Goal: Navigation & Orientation: Find specific page/section

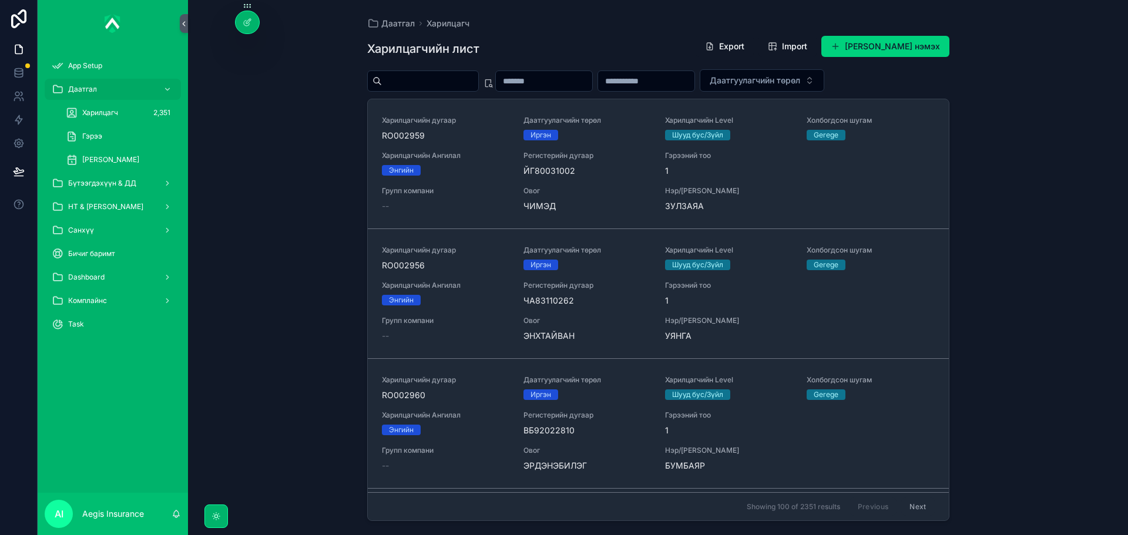
drag, startPoint x: 254, startPoint y: 250, endPoint x: 263, endPoint y: 242, distance: 12.5
click at [254, 250] on div "Даатгал Харилцагч Харилцагчийн лист Export Import Шинэ харилцагч нэмэх Даатгуул…" at bounding box center [658, 267] width 940 height 535
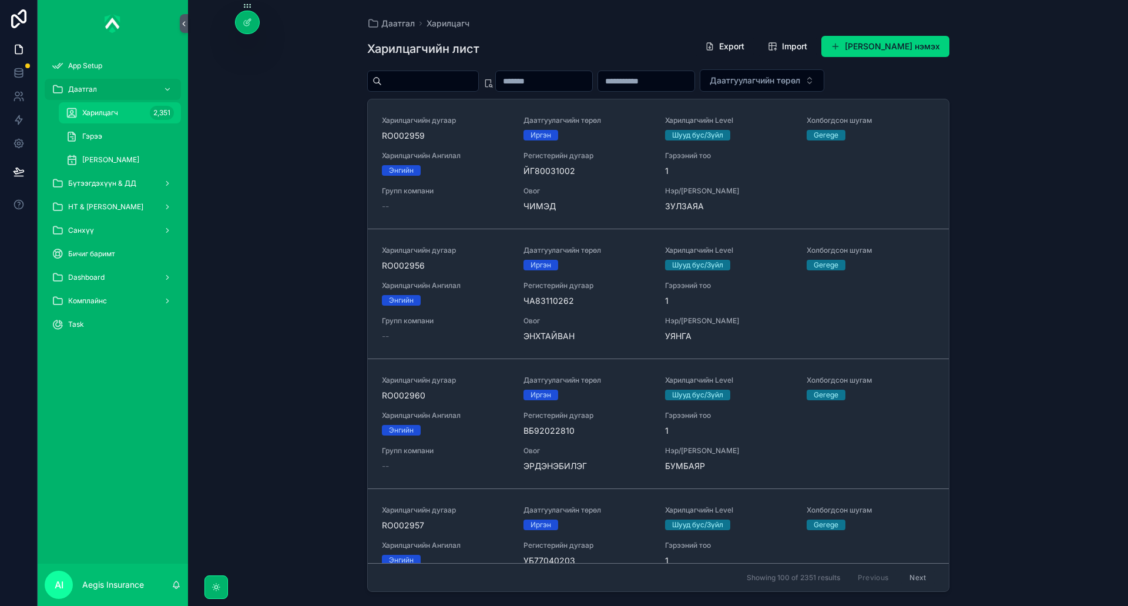
click at [123, 108] on div "Харилцагч 2,351" at bounding box center [120, 112] width 108 height 19
click at [109, 139] on div "Гэрээ" at bounding box center [120, 136] width 108 height 19
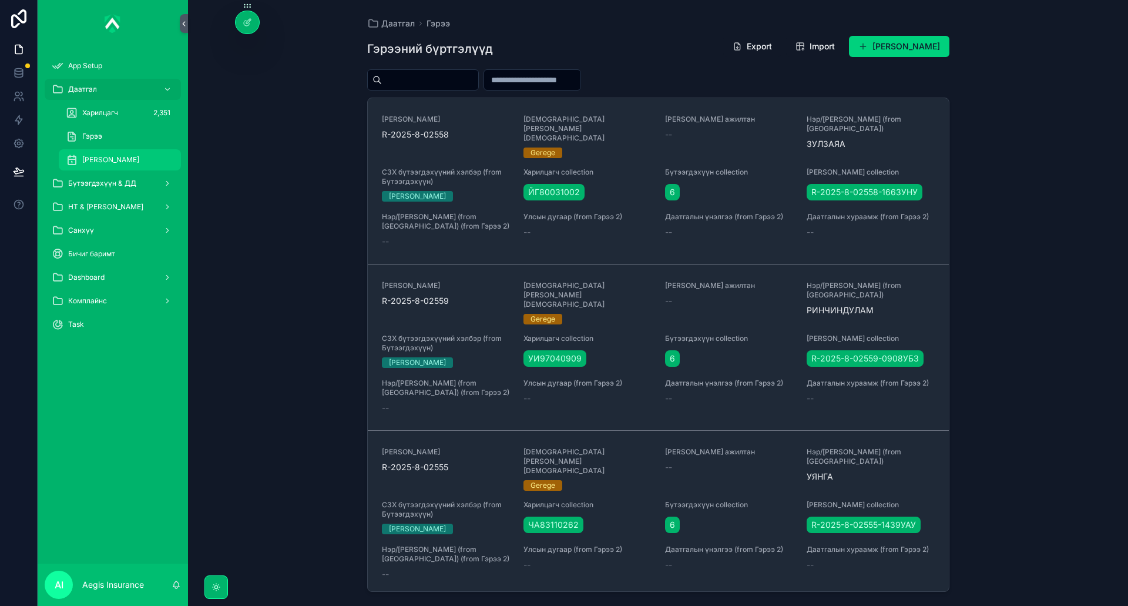
click at [123, 159] on span "[PERSON_NAME]" at bounding box center [110, 159] width 57 height 9
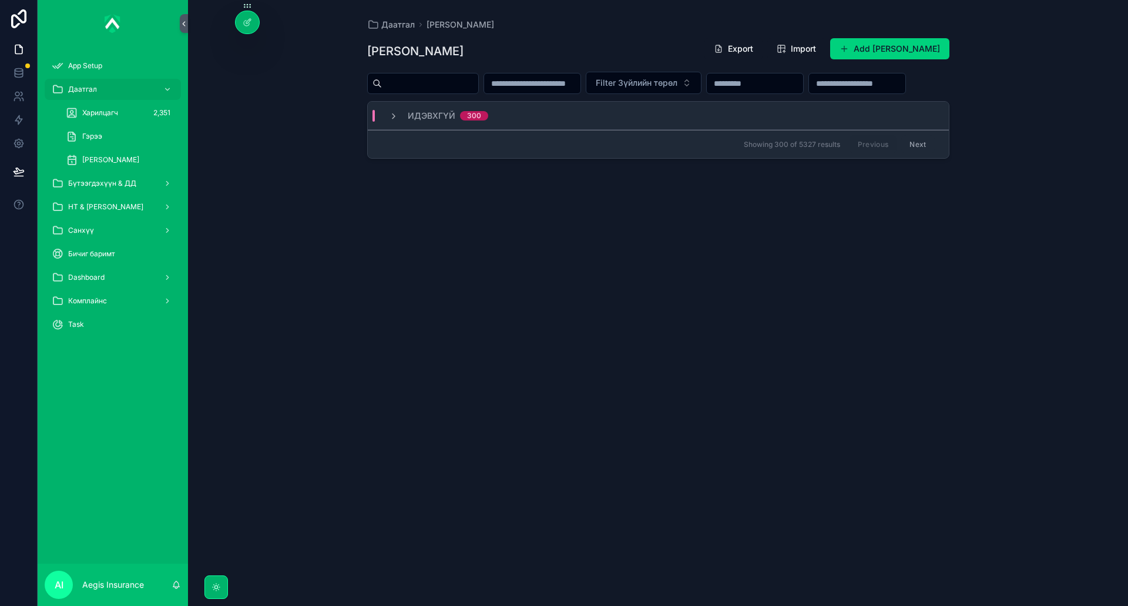
click at [385, 122] on div "Идэвхгүй 300" at bounding box center [439, 116] width 128 height 12
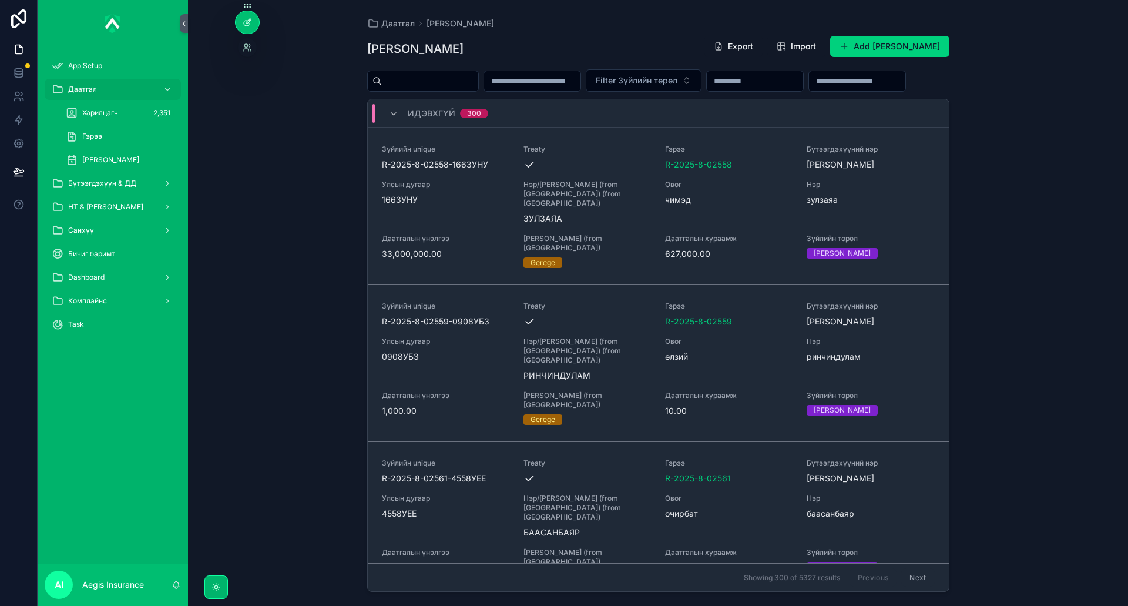
click at [250, 24] on icon at bounding box center [247, 22] width 9 height 9
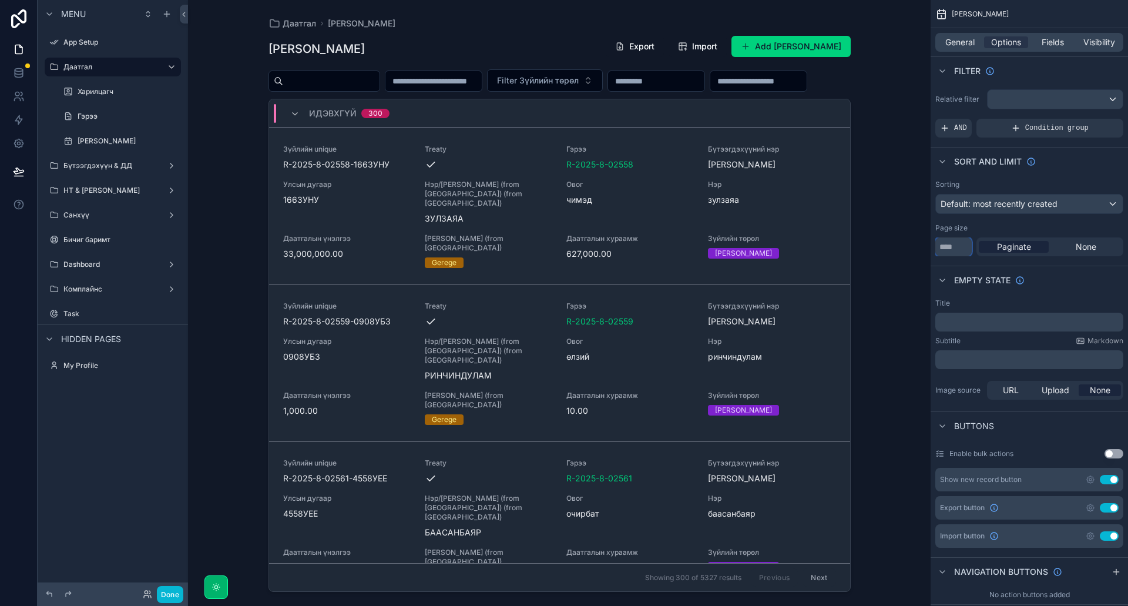
click at [957, 247] on input "***" at bounding box center [954, 246] width 36 height 19
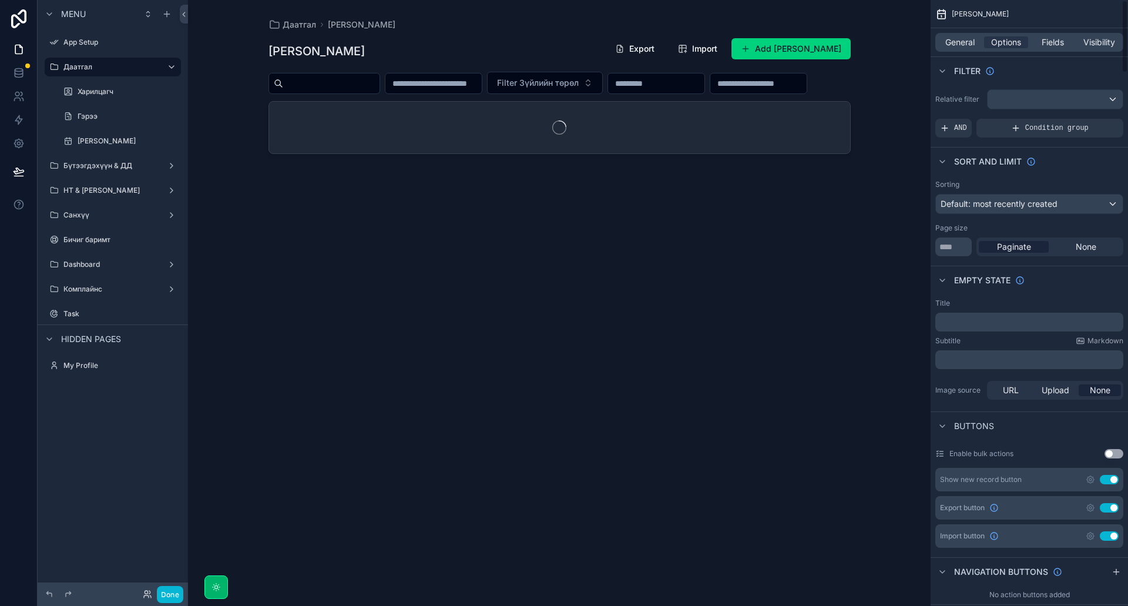
click at [897, 310] on div "Даатгал [PERSON_NAME] Зүйлийн дэлгэрэнгүй Export Import Add Зүйлийн дэлгэрэнгүй…" at bounding box center [559, 303] width 743 height 606
click at [955, 247] on input "*****" at bounding box center [954, 246] width 36 height 19
click at [957, 246] on input "*****" at bounding box center [954, 246] width 36 height 19
type input "****"
click at [1071, 204] on div "Default: most recently created" at bounding box center [1029, 204] width 187 height 19
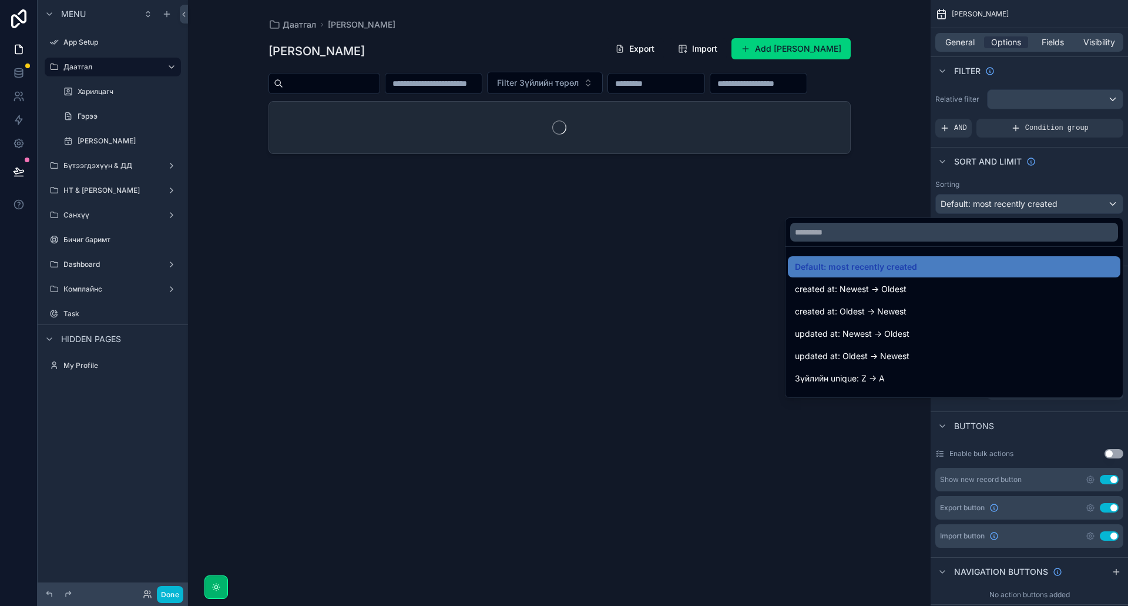
click at [1071, 204] on div "scrollable content" at bounding box center [564, 303] width 1128 height 606
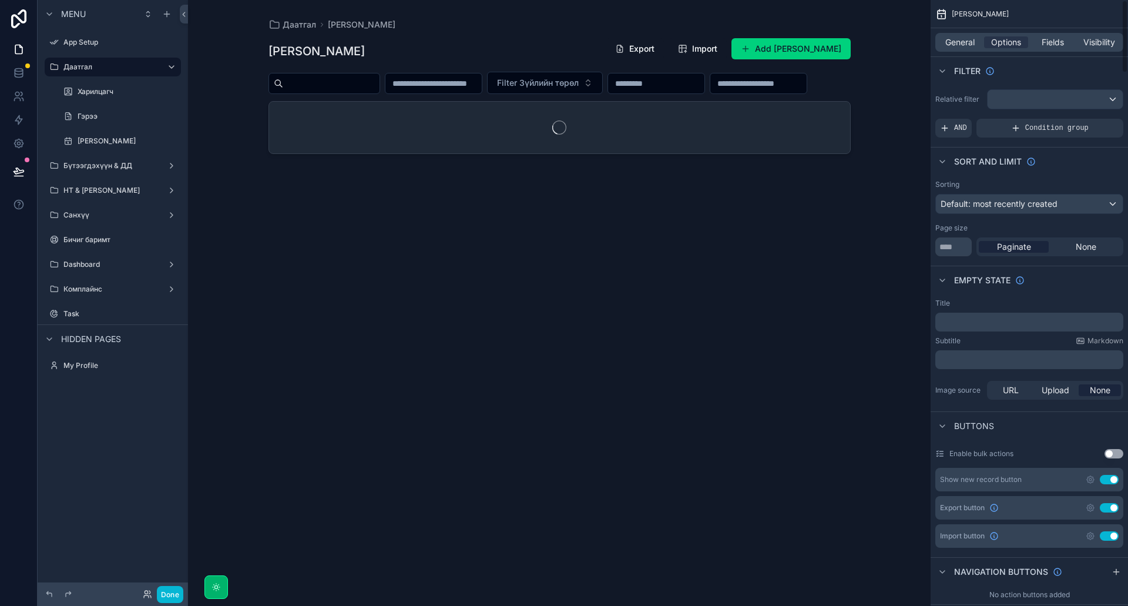
click at [896, 132] on div "Даатгал [PERSON_NAME] Зүйлийн дэлгэрэнгүй Export Import Add Зүйлийн дэлгэрэнгүй…" at bounding box center [559, 303] width 743 height 606
click at [512, 328] on div "scrollable content" at bounding box center [559, 296] width 601 height 592
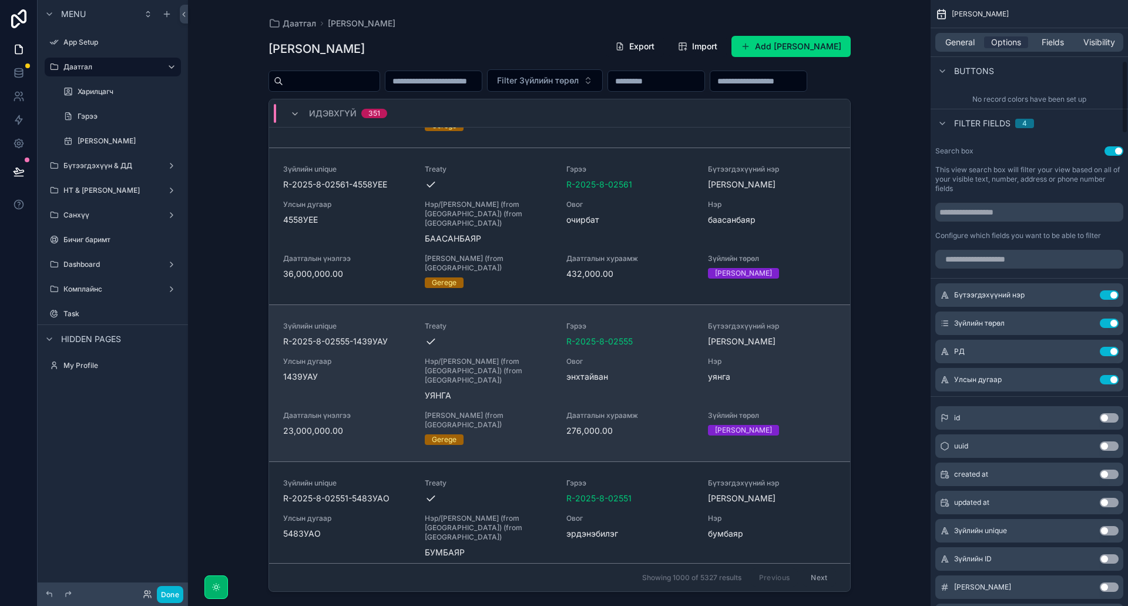
scroll to position [646, 0]
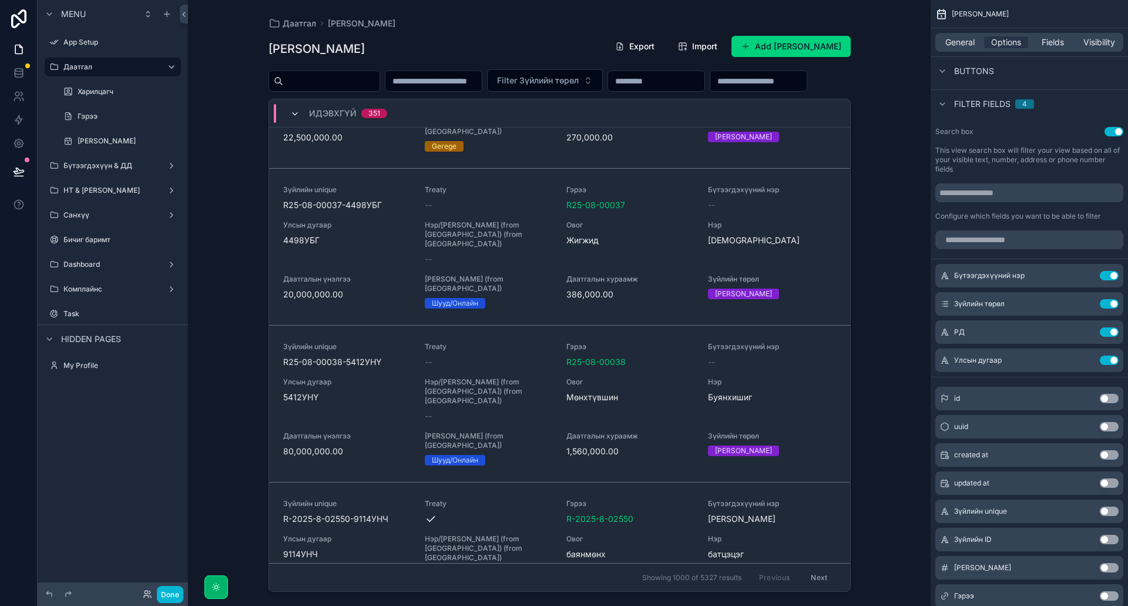
click at [297, 119] on icon "scrollable content" at bounding box center [294, 113] width 9 height 9
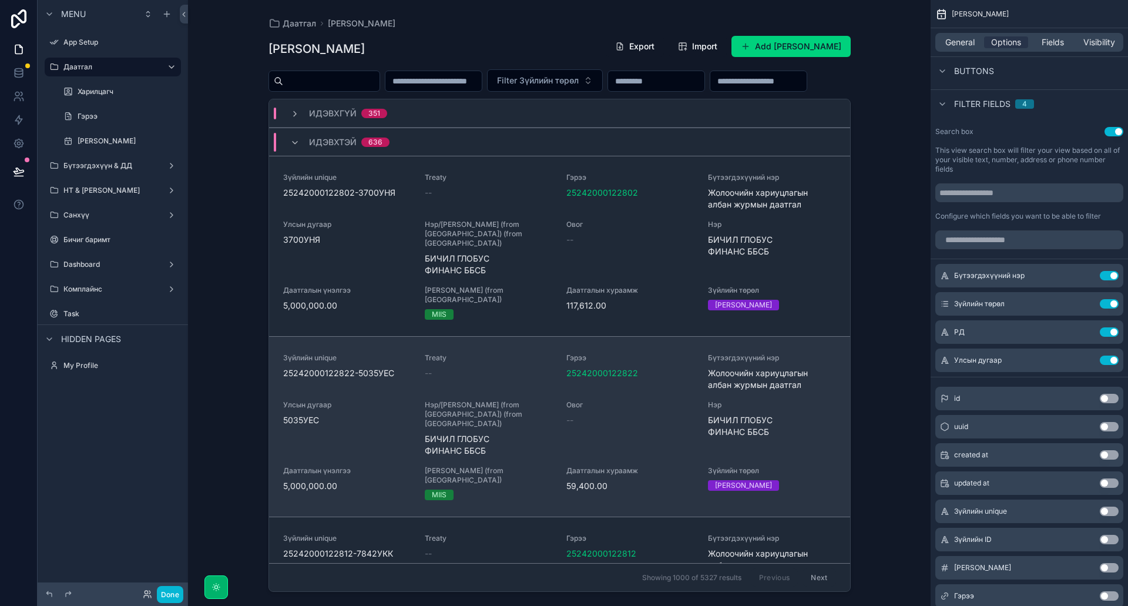
scroll to position [118, 0]
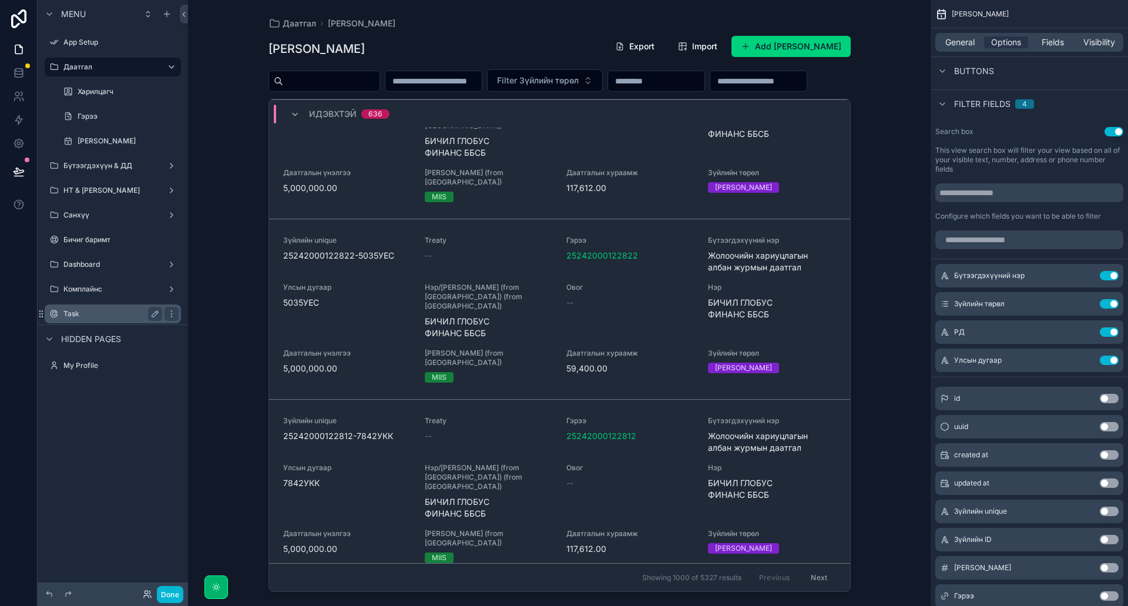
click at [86, 310] on label "Task" at bounding box center [110, 313] width 94 height 9
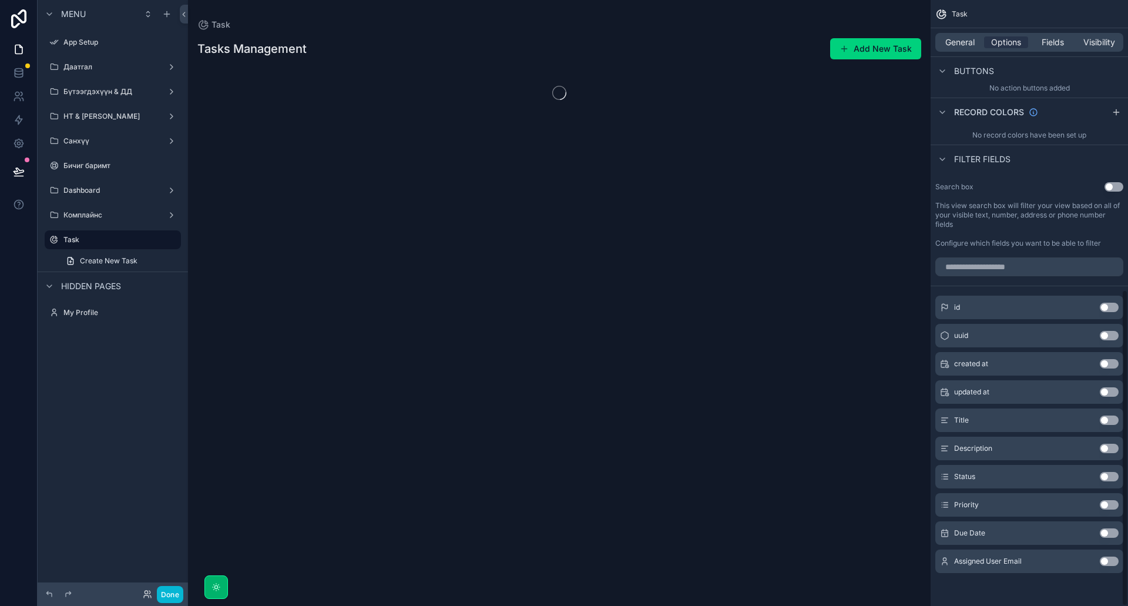
scroll to position [554, 0]
drag, startPoint x: 147, startPoint y: 213, endPoint x: 122, endPoint y: 216, distance: 24.9
click at [147, 213] on label "Комплайнс" at bounding box center [110, 214] width 94 height 9
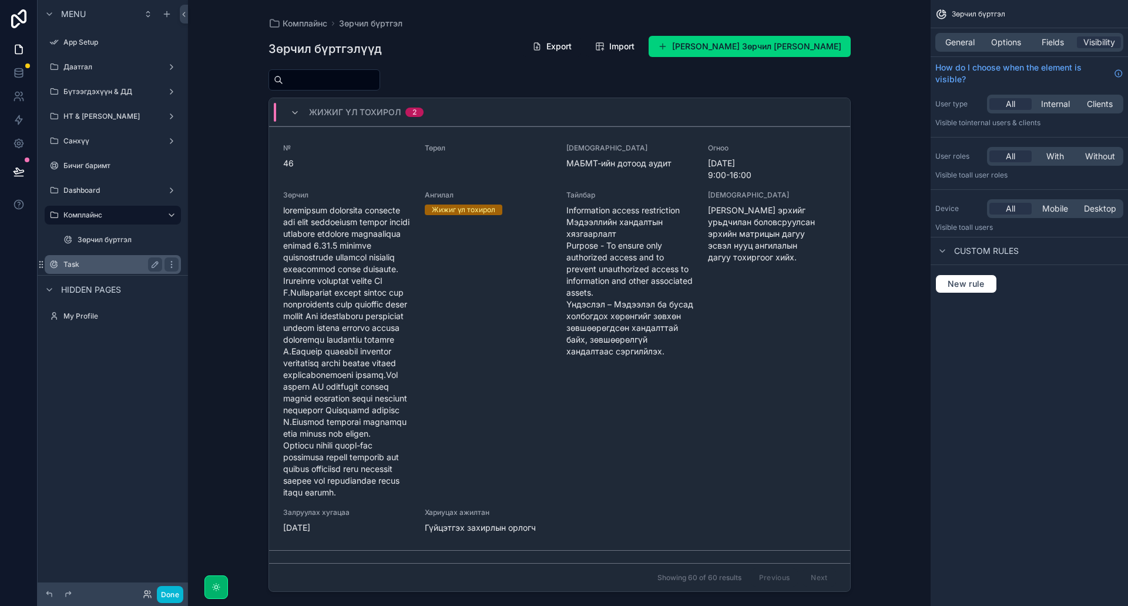
click at [90, 267] on label "Task" at bounding box center [110, 264] width 94 height 9
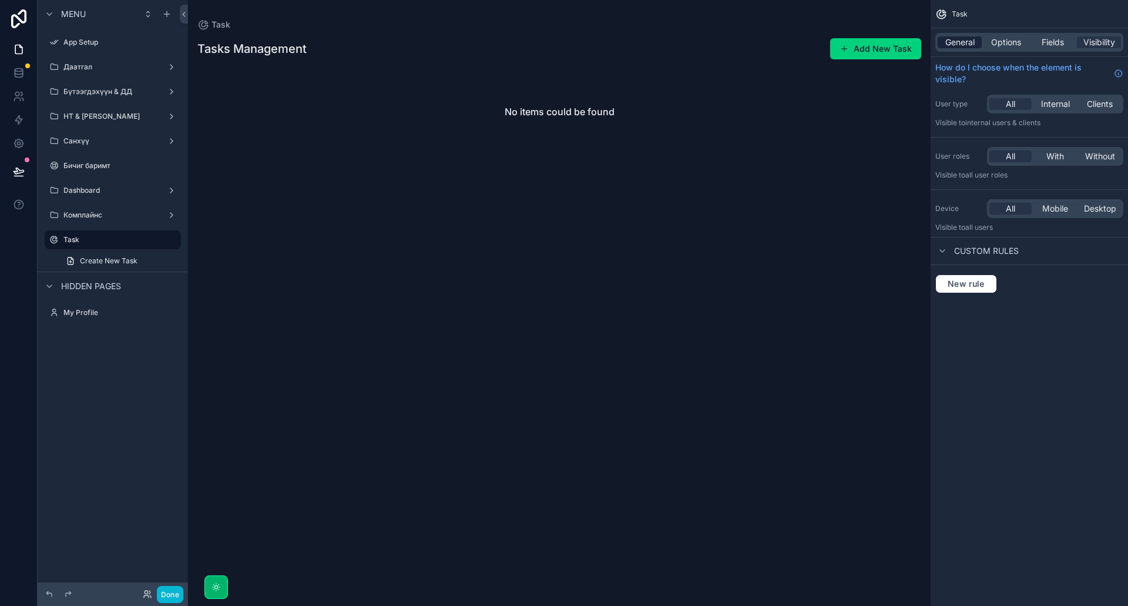
click at [969, 42] on span "General" at bounding box center [960, 42] width 29 height 12
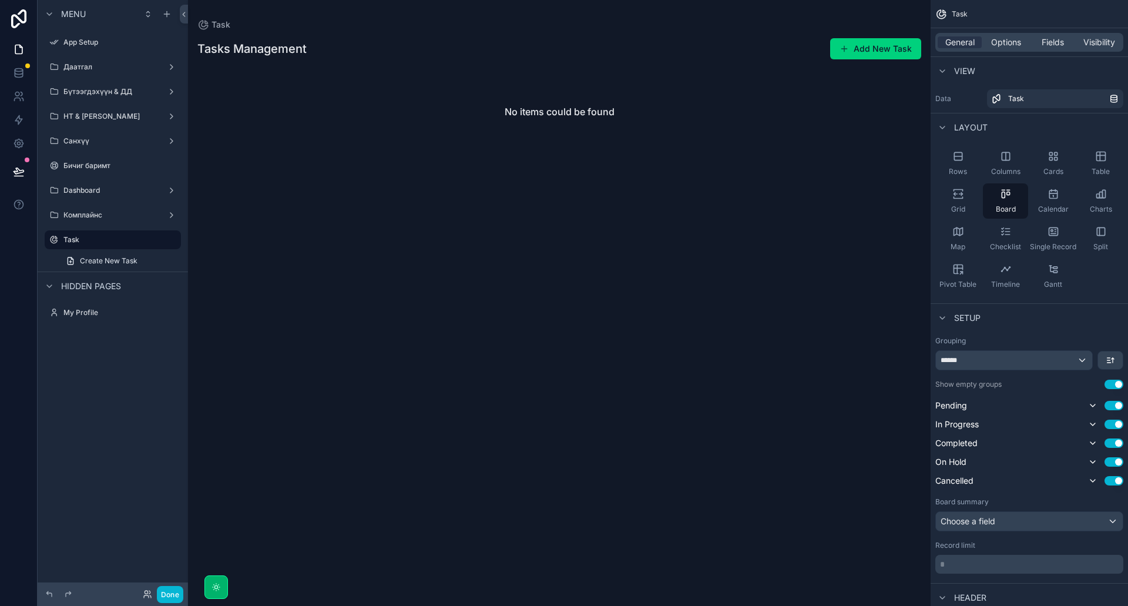
click at [830, 159] on div "scrollable content" at bounding box center [559, 303] width 743 height 606
click at [95, 216] on label "Комплайнс" at bounding box center [110, 214] width 94 height 9
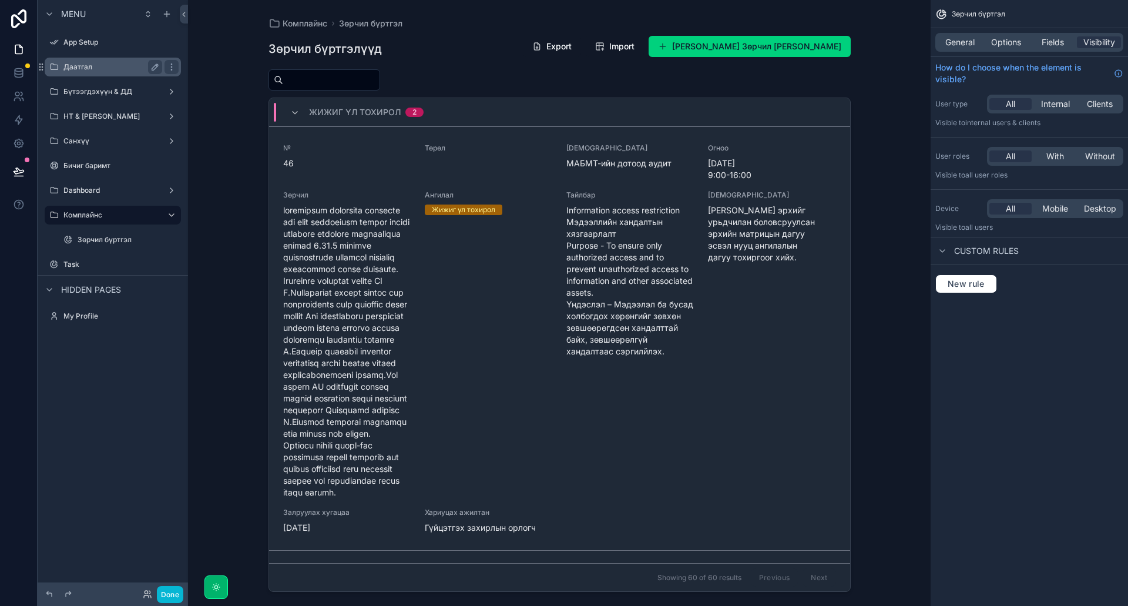
click at [120, 73] on div "Даатгал" at bounding box center [112, 67] width 99 height 14
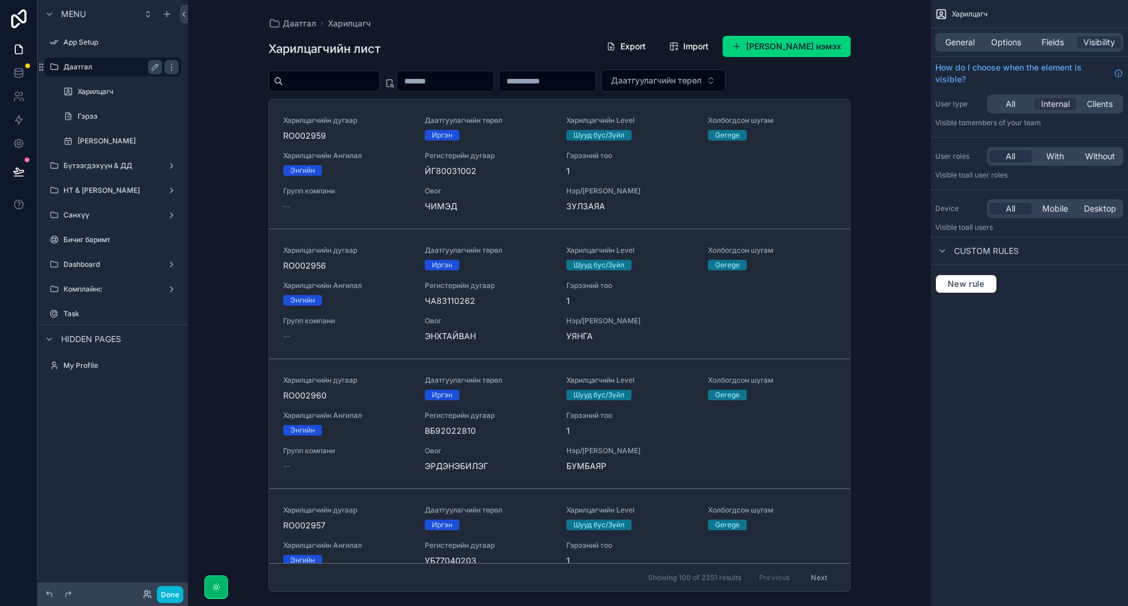
click at [92, 138] on label "[PERSON_NAME]" at bounding box center [128, 140] width 101 height 9
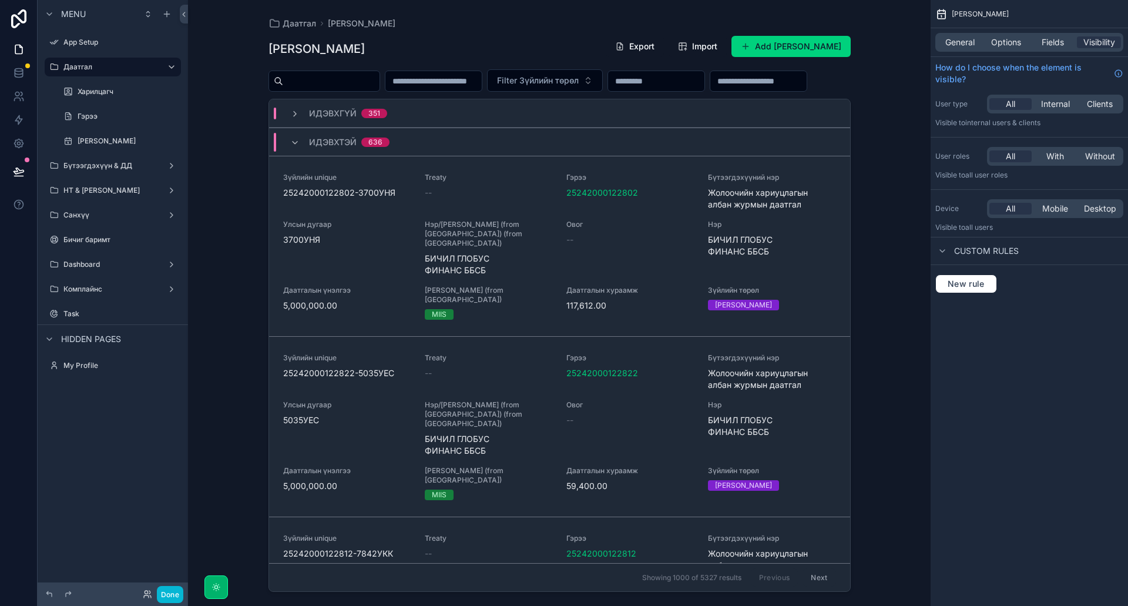
click at [204, 171] on div "[PERSON_NAME] Зүйлийн дэлгэрэнгүй Export Import Add Зүйлийн дэлгэрэнгүй Filter …" at bounding box center [559, 303] width 743 height 606
click at [116, 167] on label "Бүтээгдэхүүн & ДД" at bounding box center [110, 165] width 94 height 9
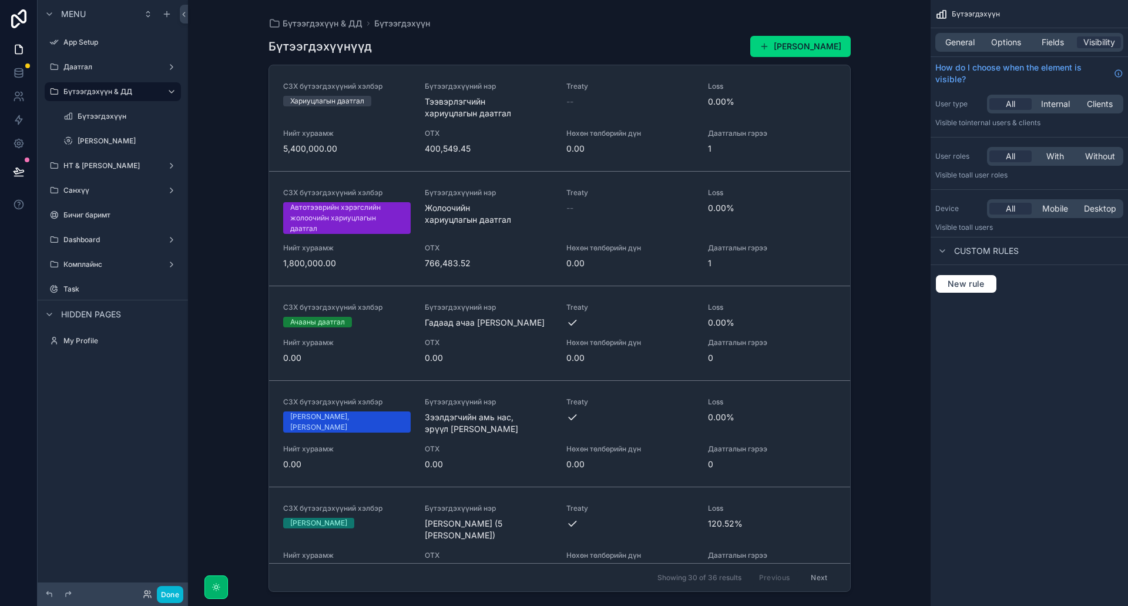
click at [229, 199] on div "Бүтээгдэхүүн & ДД Бүтээгдэхүүн Бүтээгдэхүүнүүд Шинэ бүтээгдэхүүн нэмэх СЗХ бүтэ…" at bounding box center [559, 303] width 743 height 606
drag, startPoint x: 18, startPoint y: 53, endPoint x: 71, endPoint y: 62, distance: 54.2
click at [18, 53] on icon at bounding box center [18, 49] width 7 height 9
click at [78, 43] on label "App Setup" at bounding box center [110, 42] width 94 height 9
